Goal: Information Seeking & Learning: Learn about a topic

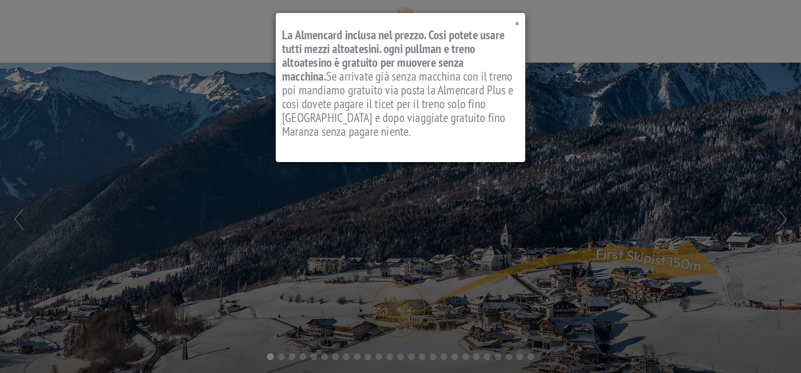
click at [519, 22] on span "×" at bounding box center [517, 23] width 4 height 11
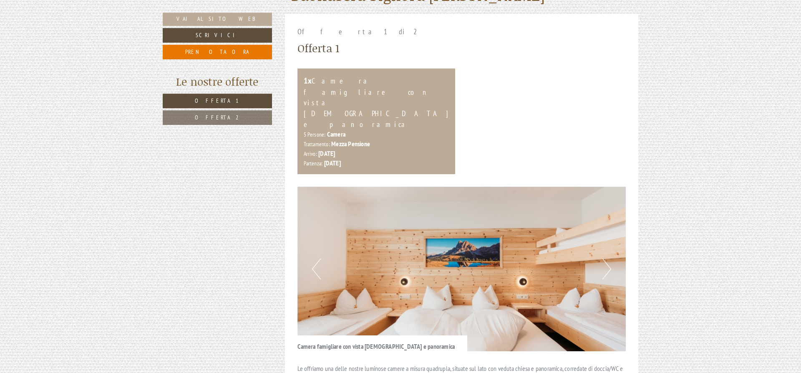
scroll to position [426, 0]
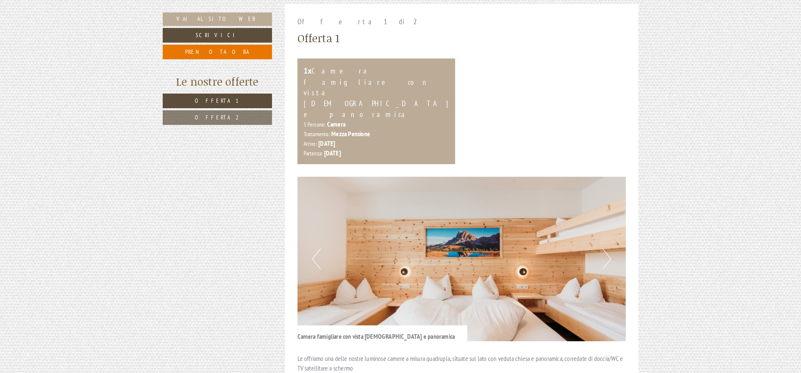
click at [204, 115] on link "Offerta 2" at bounding box center [217, 117] width 109 height 15
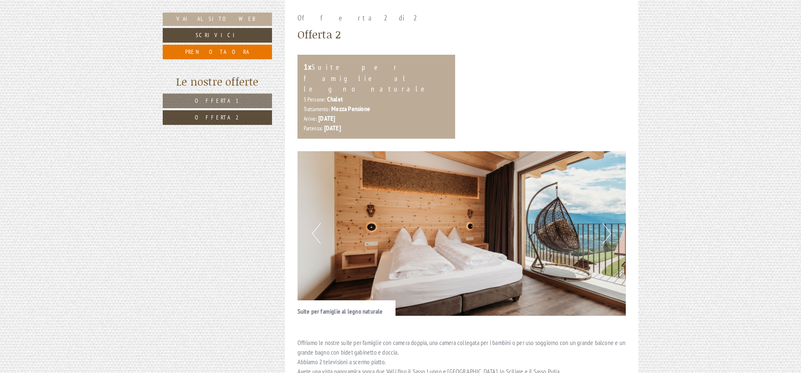
click at [209, 101] on span "Offerta 1" at bounding box center [217, 101] width 45 height 8
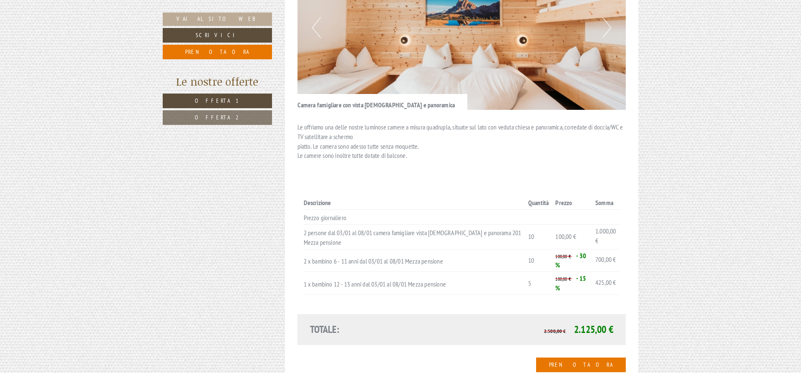
scroll to position [600, 0]
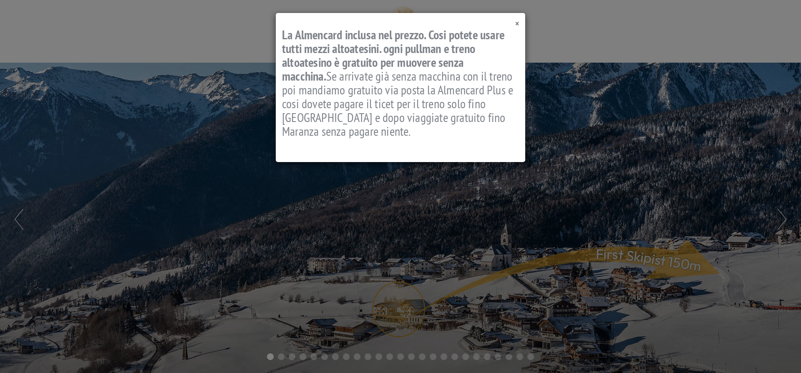
click at [519, 23] on div "× La Almencard inclusa nel prezzo. Cosi potete usare tutti mezzi altoatesini. o…" at bounding box center [401, 87] width 250 height 149
click at [514, 26] on div "× La Almencard inclusa nel prezzo. Cosi potete usare tutti mezzi altoatesini. o…" at bounding box center [401, 87] width 250 height 149
click at [516, 24] on span "×" at bounding box center [517, 23] width 4 height 11
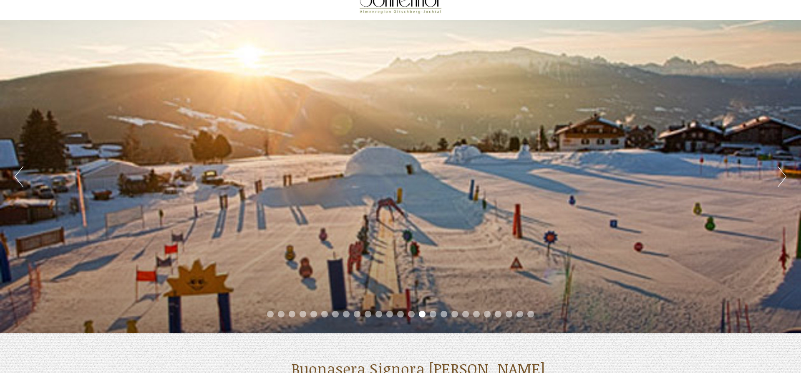
scroll to position [128, 0]
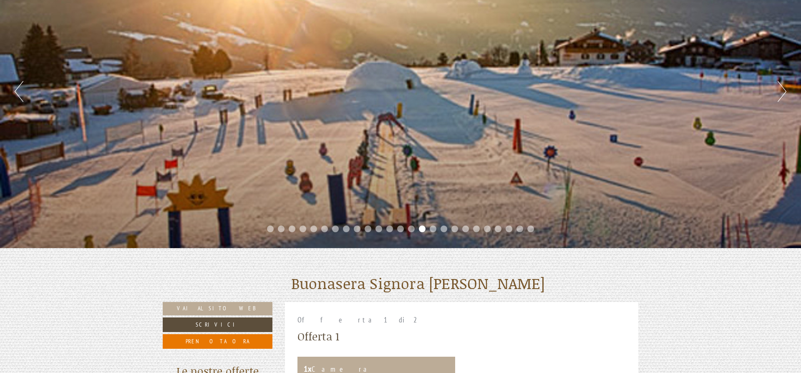
click at [272, 227] on li "1" at bounding box center [270, 228] width 7 height 7
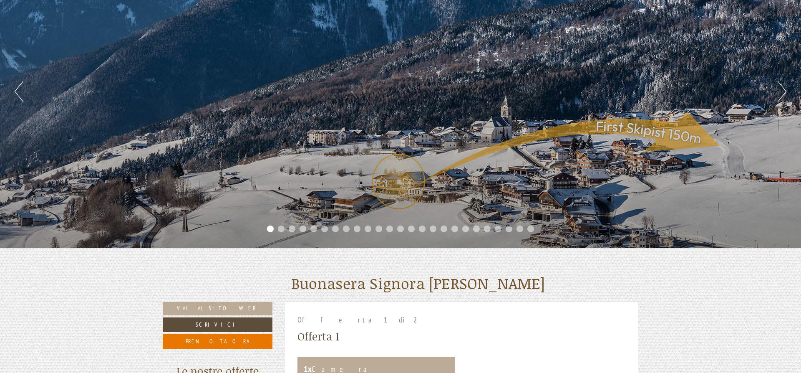
click at [280, 227] on li "2" at bounding box center [281, 228] width 7 height 7
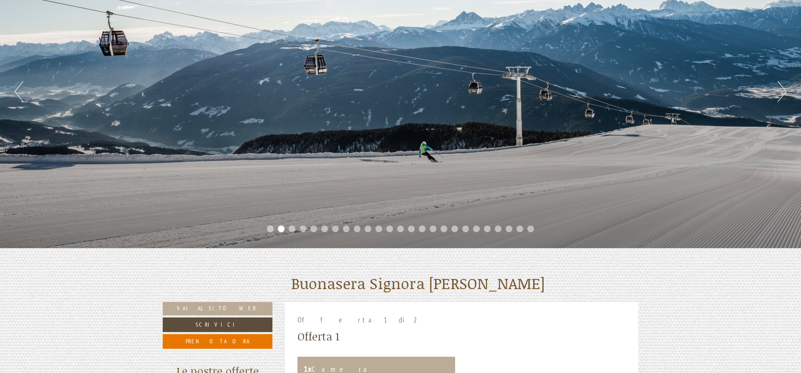
click at [294, 229] on li "3" at bounding box center [292, 228] width 7 height 7
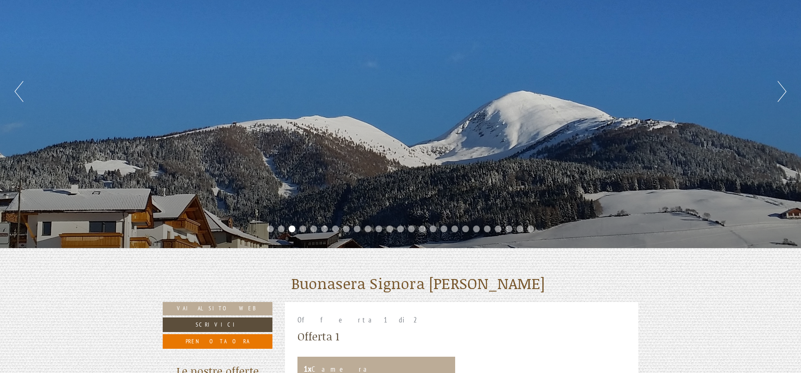
click at [305, 227] on li "4" at bounding box center [303, 228] width 7 height 7
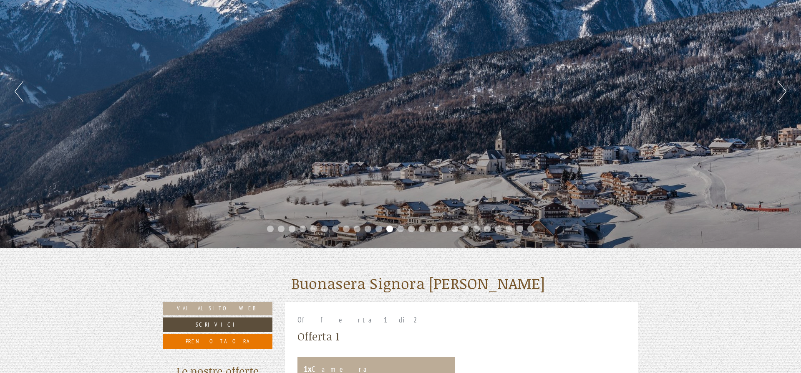
click at [303, 227] on li "4" at bounding box center [303, 228] width 7 height 7
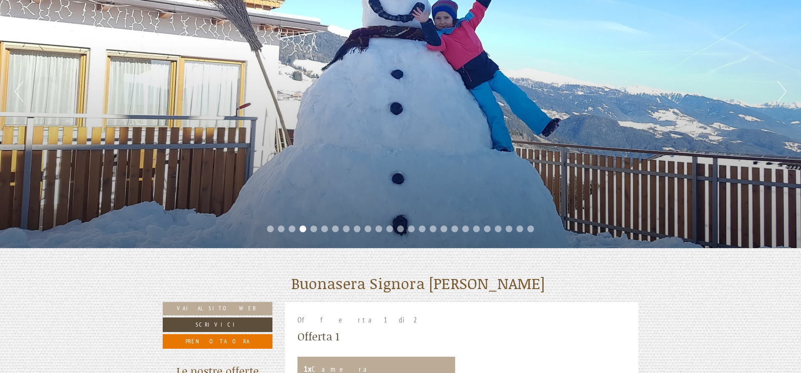
click at [313, 227] on li "5" at bounding box center [314, 228] width 7 height 7
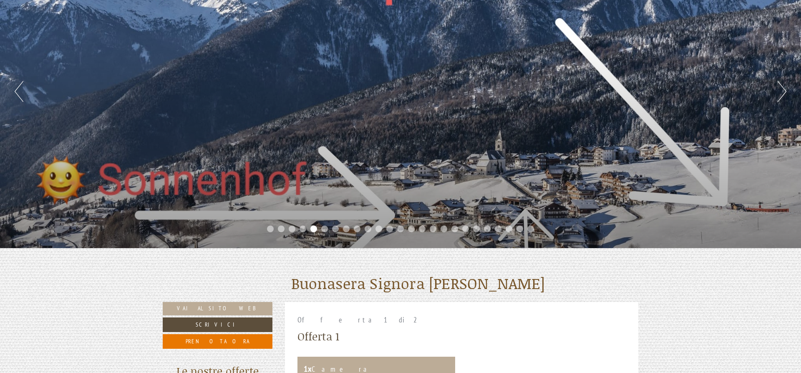
click at [323, 228] on li "6" at bounding box center [324, 228] width 7 height 7
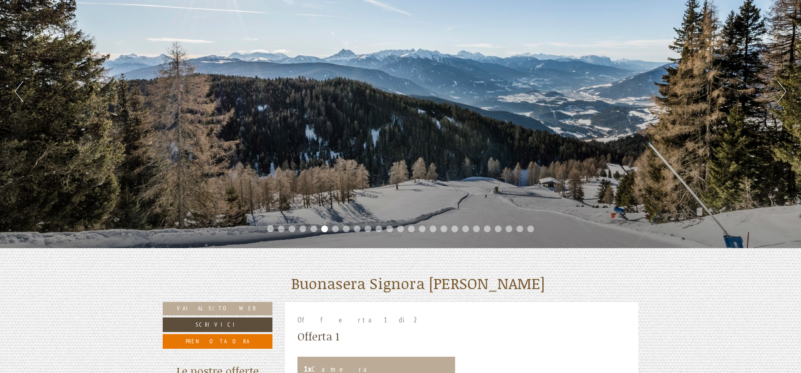
click at [338, 228] on ul "1 2 3 4 5 6 7 8 9 10 11 12 13 14 15 16 17 18 19 20 21 22 23 24 25" at bounding box center [400, 230] width 801 height 10
click at [337, 227] on li "7" at bounding box center [335, 228] width 7 height 7
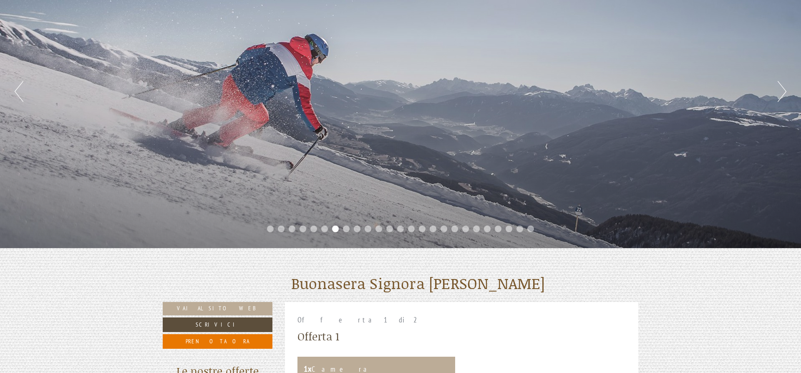
click at [346, 229] on li "8" at bounding box center [346, 228] width 7 height 7
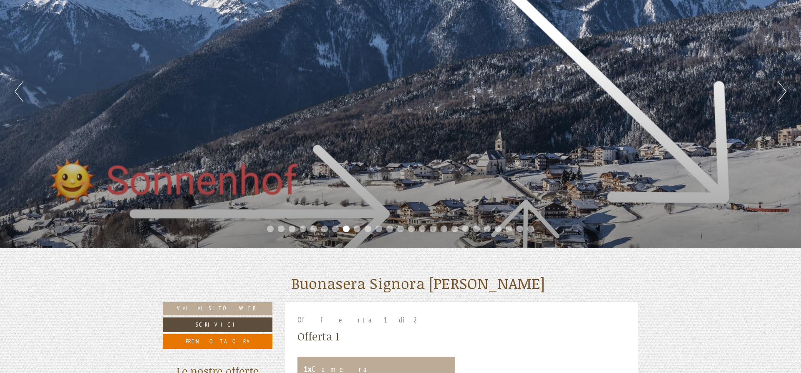
click at [360, 227] on li "9" at bounding box center [357, 228] width 7 height 7
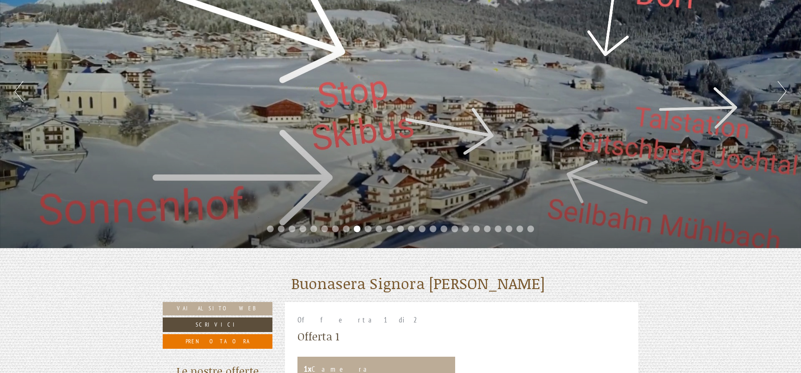
click at [367, 227] on li "10" at bounding box center [368, 228] width 7 height 7
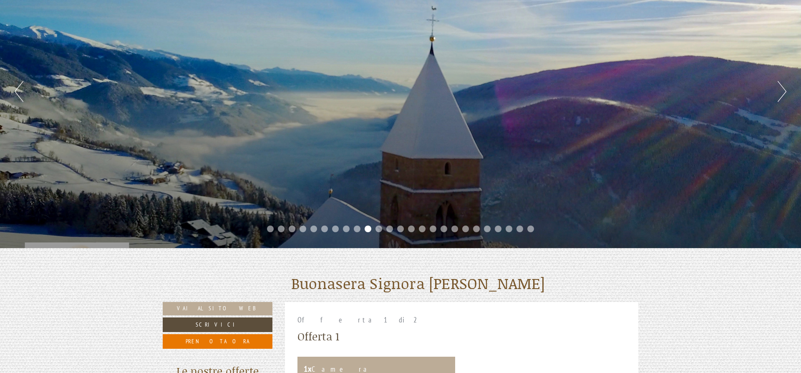
click at [376, 227] on li "11" at bounding box center [379, 228] width 7 height 7
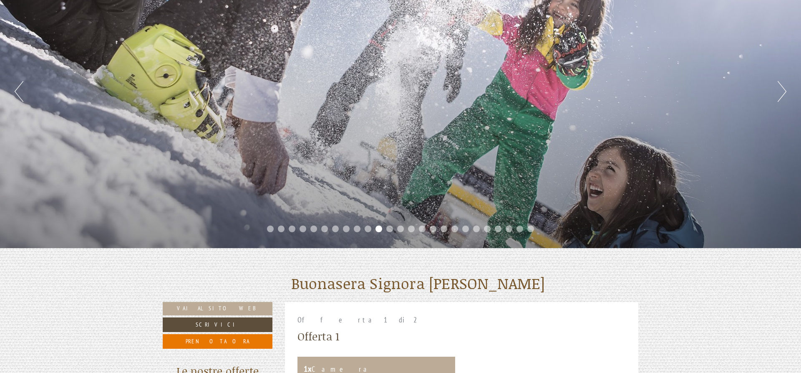
click at [372, 227] on ul "1 2 3 4 5 6 7 8 9 10 11 12 13 14 15 16 17 18 19 20 21 22 23 24 25" at bounding box center [400, 230] width 801 height 10
click at [367, 229] on li "10" at bounding box center [368, 228] width 7 height 7
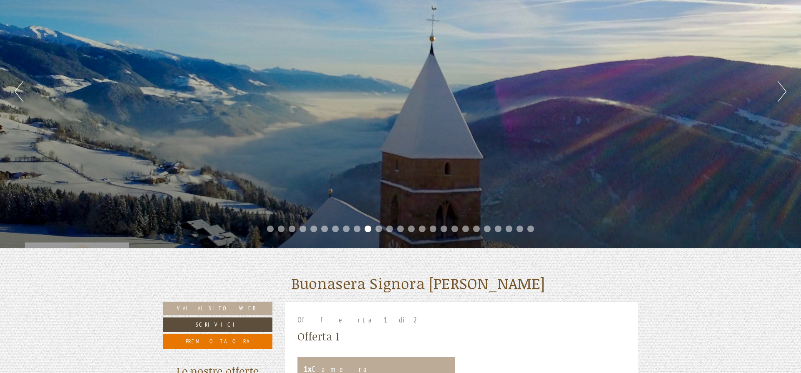
click at [356, 228] on li "9" at bounding box center [357, 228] width 7 height 7
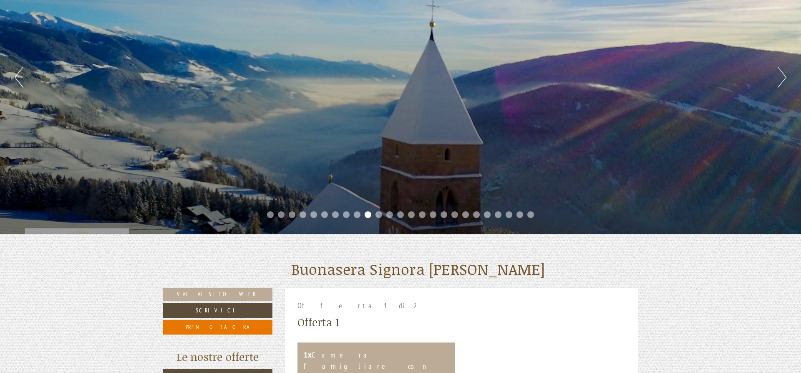
scroll to position [170, 0]
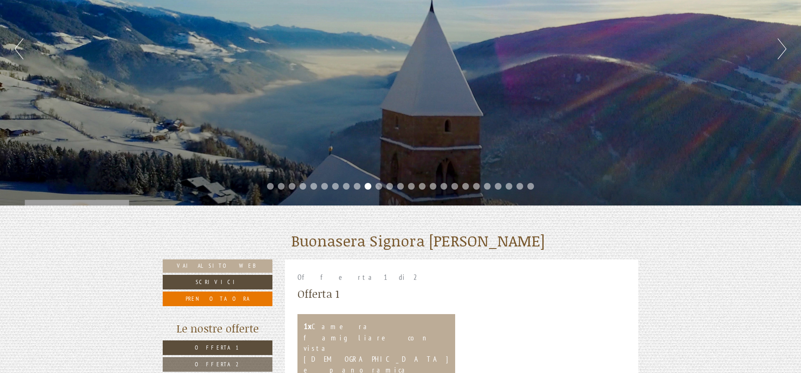
click at [389, 186] on li "12" at bounding box center [389, 186] width 7 height 7
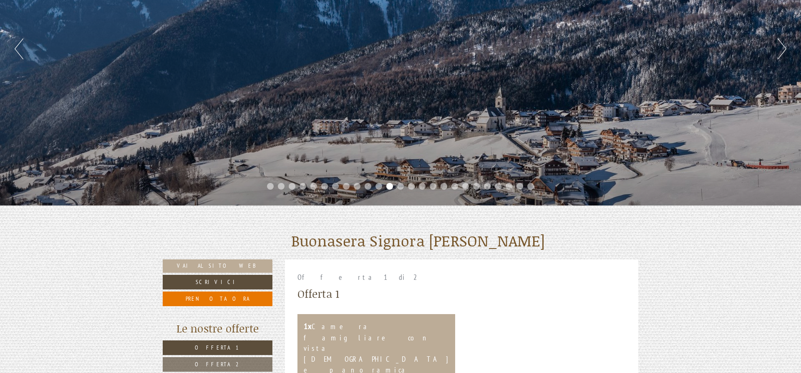
click at [401, 185] on li "13" at bounding box center [400, 186] width 7 height 7
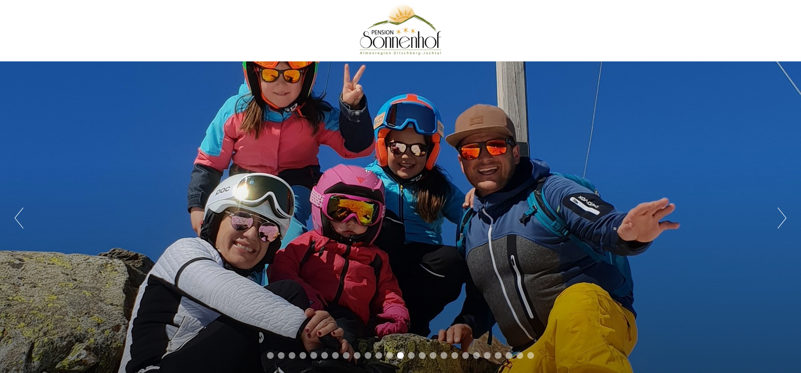
scroll to position [0, 0]
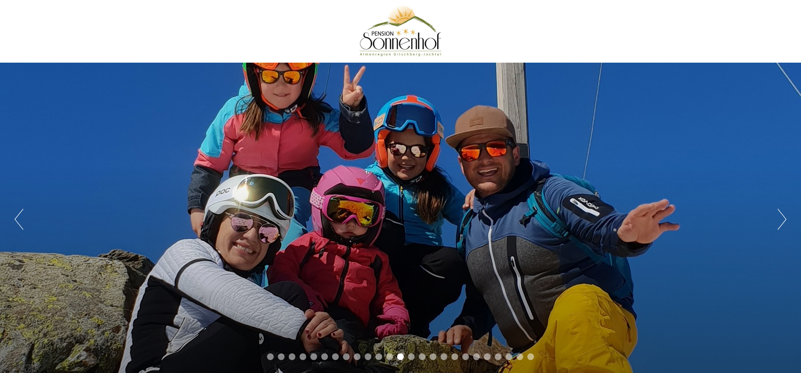
click at [409, 353] on ul "1 2 3 4 5 6 7 8 9 10 11 12 13 14 15 16 17 18 19 20 21 22 23 24 25" at bounding box center [400, 358] width 801 height 10
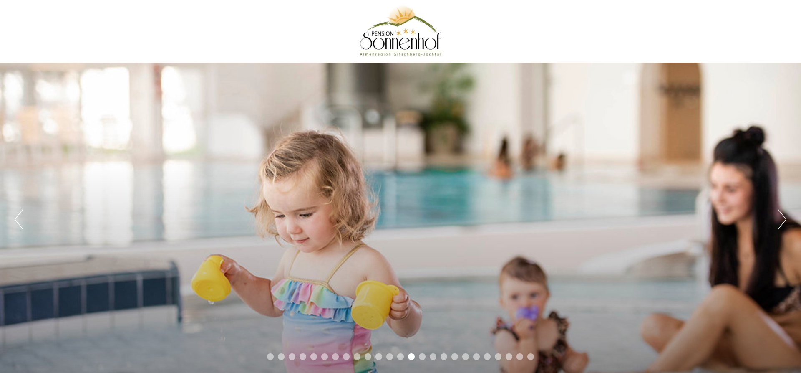
click at [408, 351] on div "Previous Next 1 2 3 4 5 6 7 8 9 10 11 12 13 14 15 16 17 18 19 20 21 22 23 24 25" at bounding box center [400, 219] width 801 height 313
click at [422, 355] on li "15" at bounding box center [422, 356] width 7 height 7
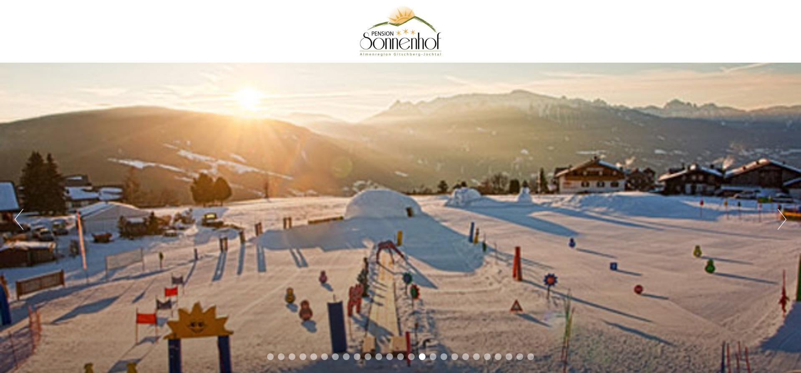
click at [409, 355] on li "14" at bounding box center [411, 356] width 7 height 7
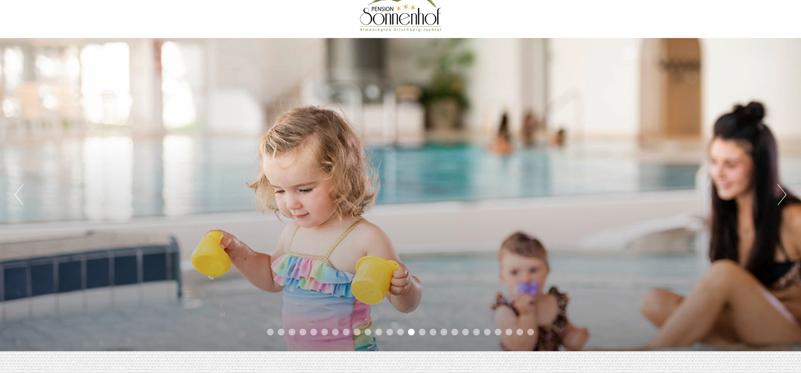
scroll to position [43, 0]
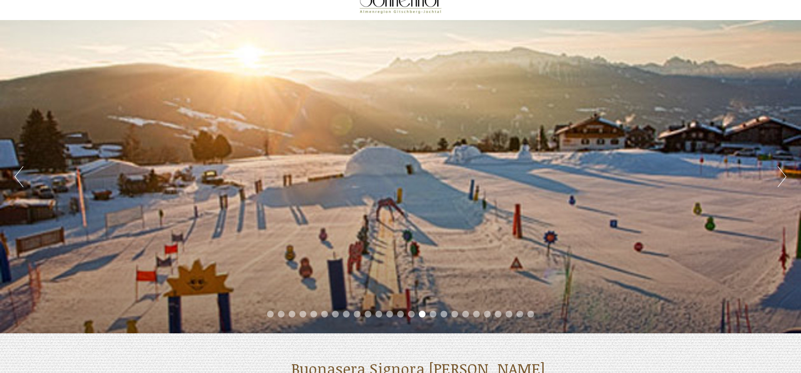
click at [434, 314] on li "16" at bounding box center [433, 314] width 7 height 7
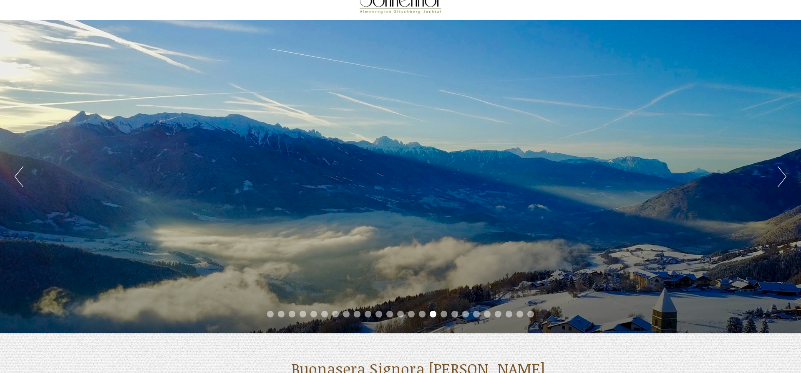
click at [422, 314] on li "15" at bounding box center [422, 314] width 7 height 7
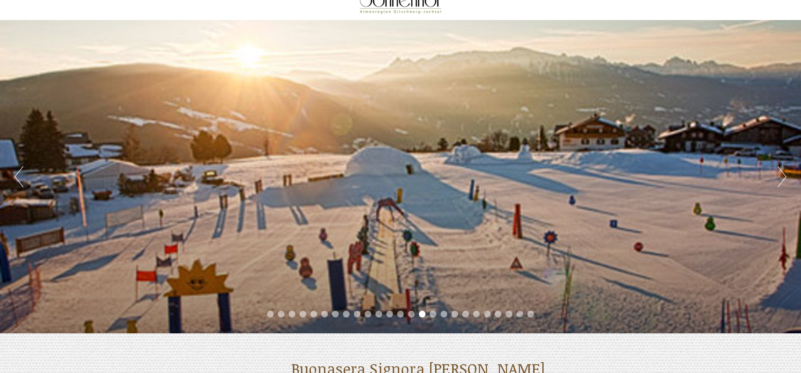
click at [409, 314] on li "14" at bounding box center [411, 314] width 7 height 7
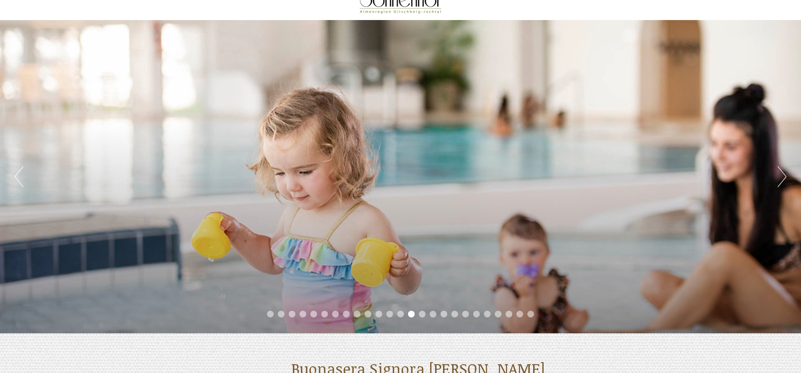
click at [409, 311] on li "14" at bounding box center [411, 314] width 7 height 7
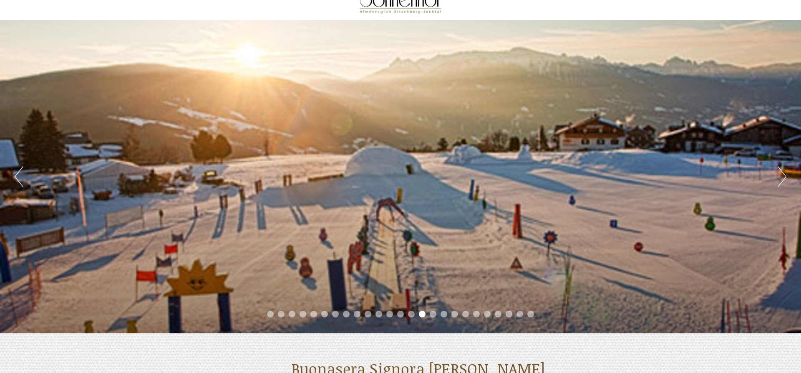
click at [495, 315] on li "22" at bounding box center [498, 314] width 7 height 7
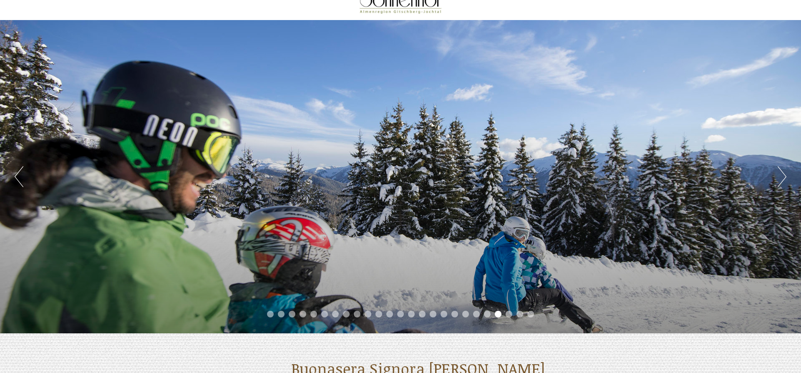
click at [519, 315] on li "24" at bounding box center [520, 314] width 7 height 7
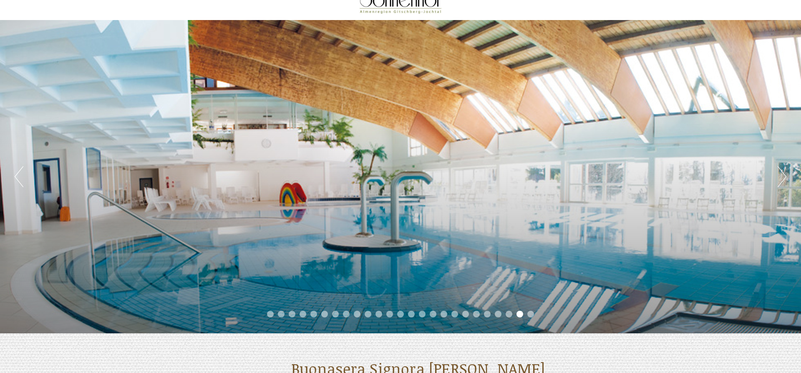
click at [539, 313] on ul "1 2 3 4 5 6 7 8 9 10 11 12 13 14 15 16 17 18 19 20 21 22 23 24 25" at bounding box center [400, 315] width 801 height 10
click at [552, 318] on ul "1 2 3 4 5 6 7 8 9 10 11 12 13 14 15 16 17 18 19 20 21 22 23 24 25" at bounding box center [400, 315] width 801 height 10
click at [535, 313] on ul "1 2 3 4 5 6 7 8 9 10 11 12 13 14 15 16 17 18 19 20 21 22 23 24 25" at bounding box center [400, 315] width 801 height 10
click at [532, 314] on li "25" at bounding box center [531, 314] width 7 height 7
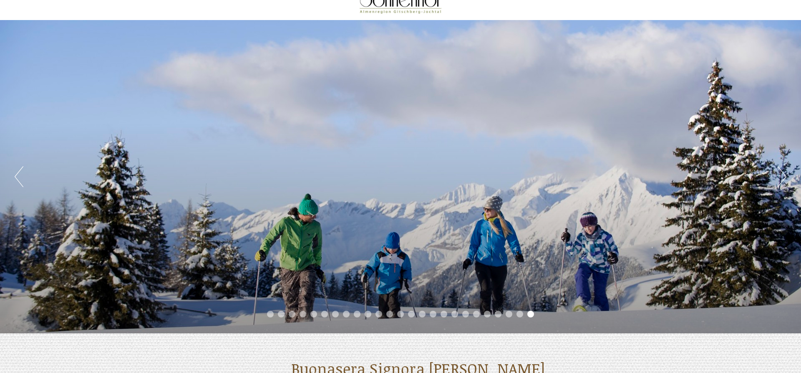
click at [505, 313] on ul "1 2 3 4 5 6 7 8 9 10 11 12 13 14 15 16 17 18 19 20 21 22 23 24 25" at bounding box center [400, 315] width 801 height 10
click at [507, 313] on li "23" at bounding box center [509, 314] width 7 height 7
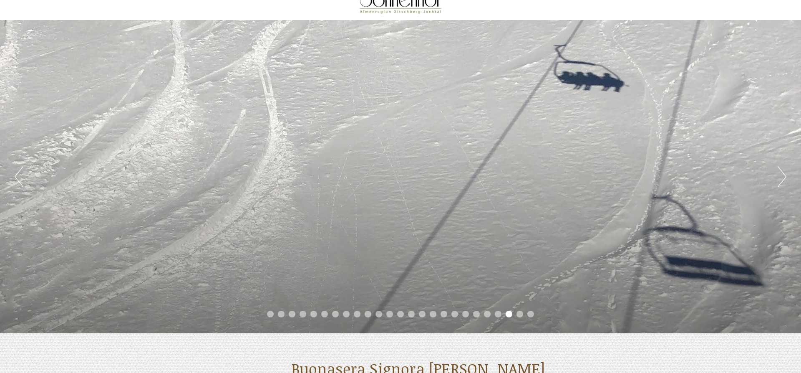
click at [499, 313] on li "22" at bounding box center [498, 314] width 7 height 7
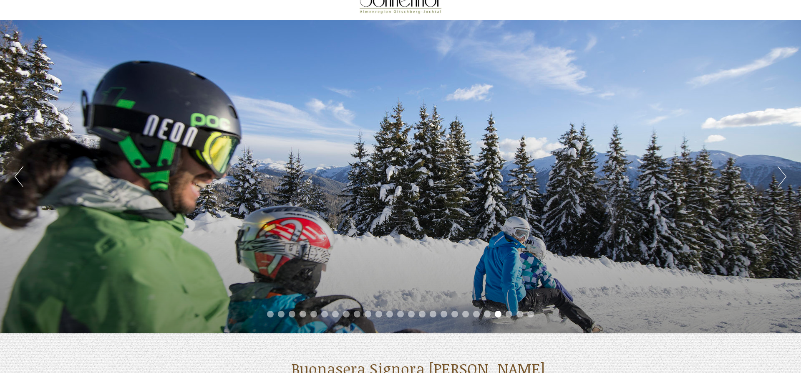
click at [487, 313] on li "21" at bounding box center [487, 314] width 7 height 7
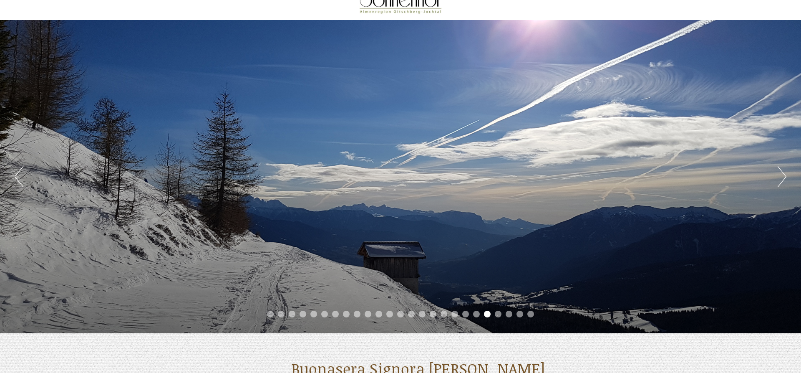
click at [473, 313] on ul "1 2 3 4 5 6 7 8 9 10 11 12 13 14 15 16 17 18 19 20 21 22 23 24 25" at bounding box center [400, 315] width 801 height 10
click at [474, 312] on li "20" at bounding box center [476, 314] width 7 height 7
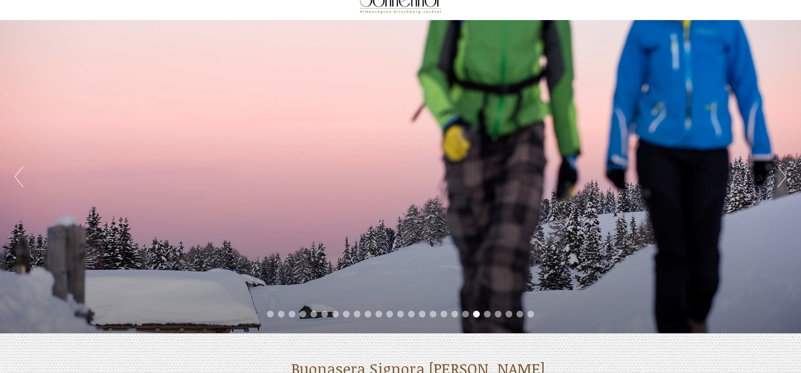
click at [465, 313] on li "19" at bounding box center [465, 314] width 7 height 7
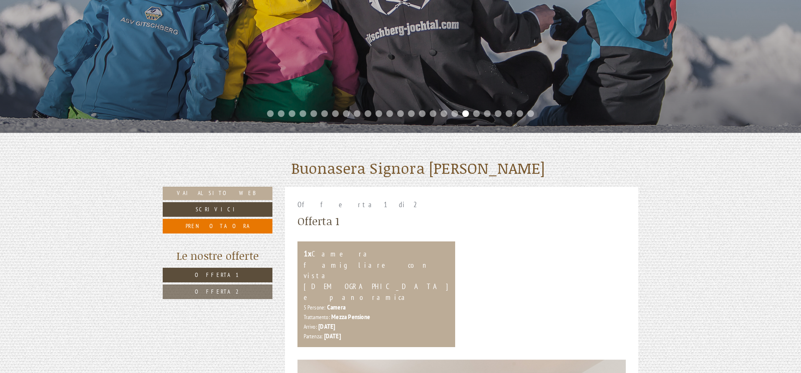
scroll to position [298, 0]
